Goal: Navigation & Orientation: Find specific page/section

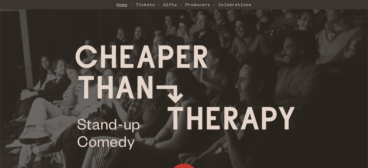
click at [125, 4] on link "Home" at bounding box center [122, 4] width 11 height 10
click at [241, 4] on link "Celebrations" at bounding box center [235, 4] width 33 height 10
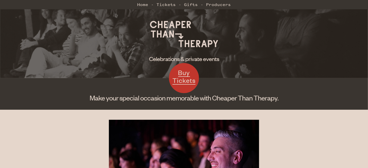
click at [171, 22] on img at bounding box center [184, 34] width 75 height 38
